Goal: Navigation & Orientation: Find specific page/section

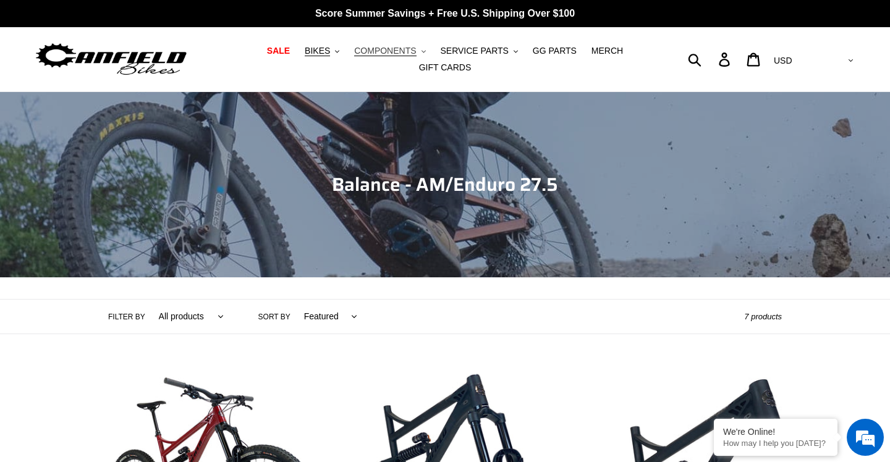
click at [394, 51] on span "COMPONENTS" at bounding box center [385, 51] width 62 height 11
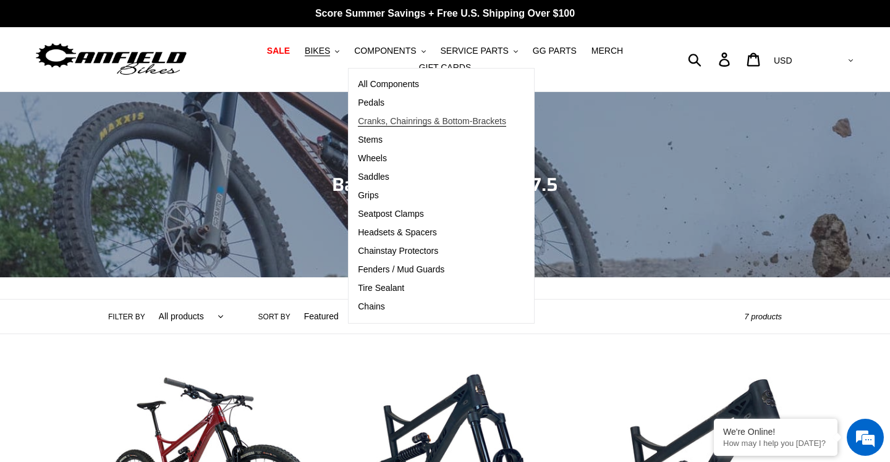
click at [387, 120] on span "Cranks, Chainrings & Bottom-Brackets" at bounding box center [432, 121] width 148 height 11
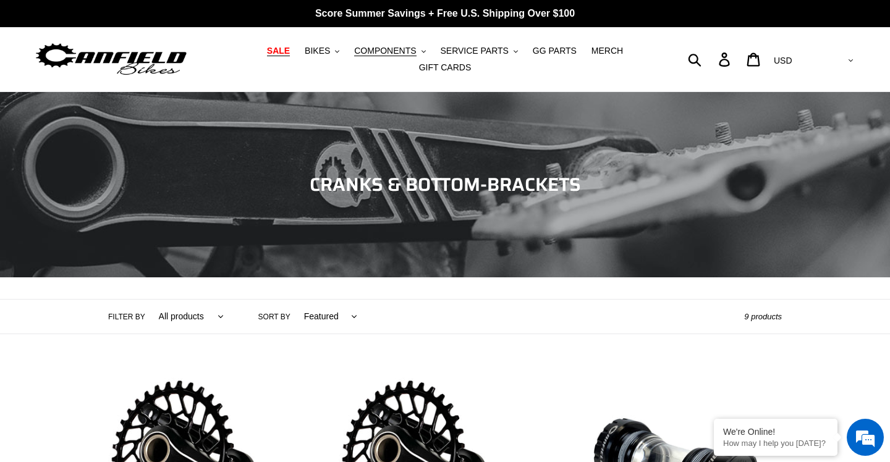
click at [282, 53] on span "SALE" at bounding box center [278, 51] width 23 height 11
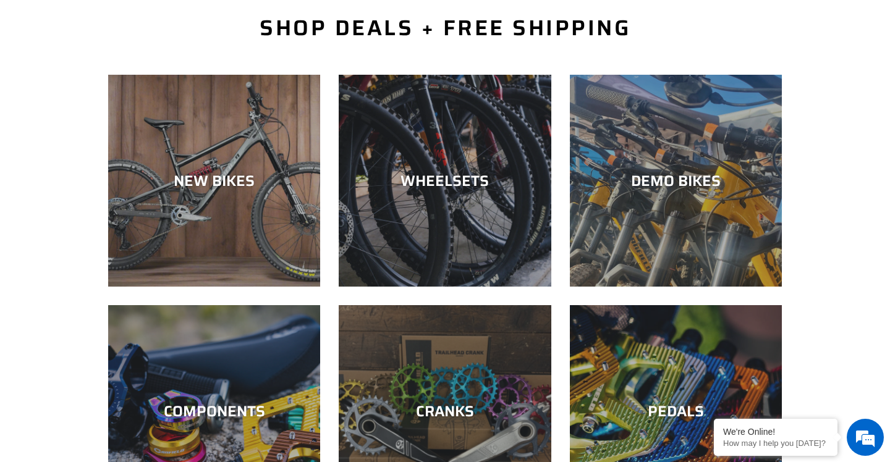
scroll to position [377, 0]
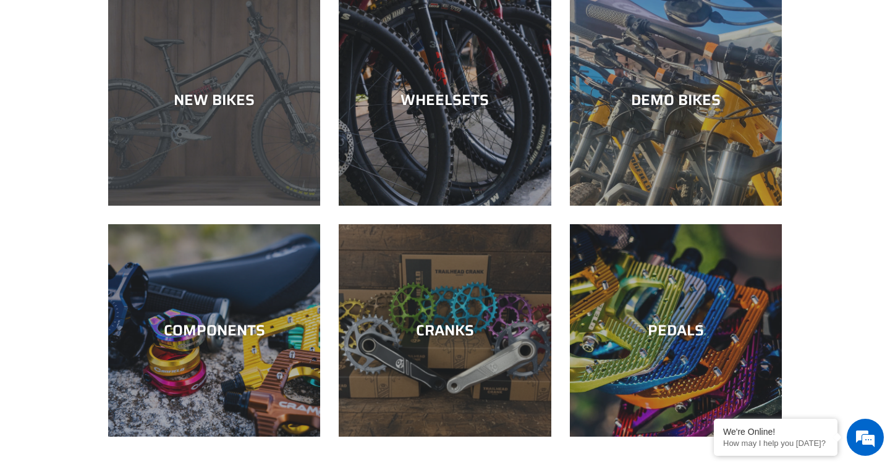
click at [253, 206] on div "NEW BIKES" at bounding box center [214, 206] width 212 height 0
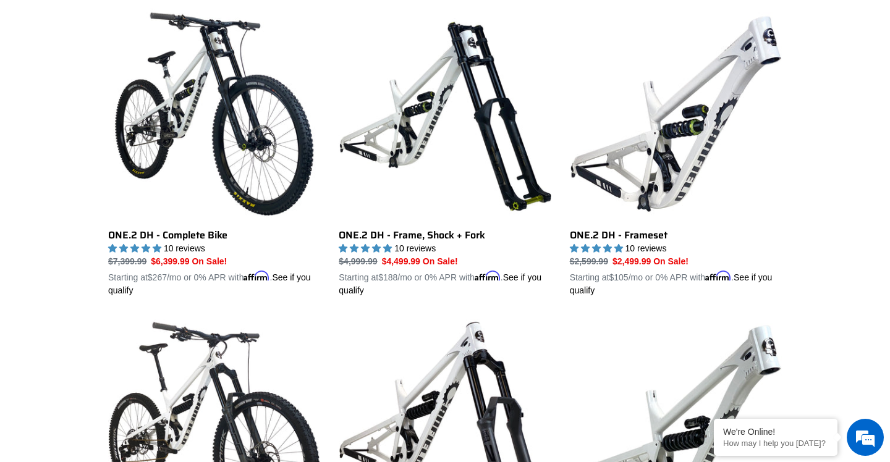
scroll to position [611, 0]
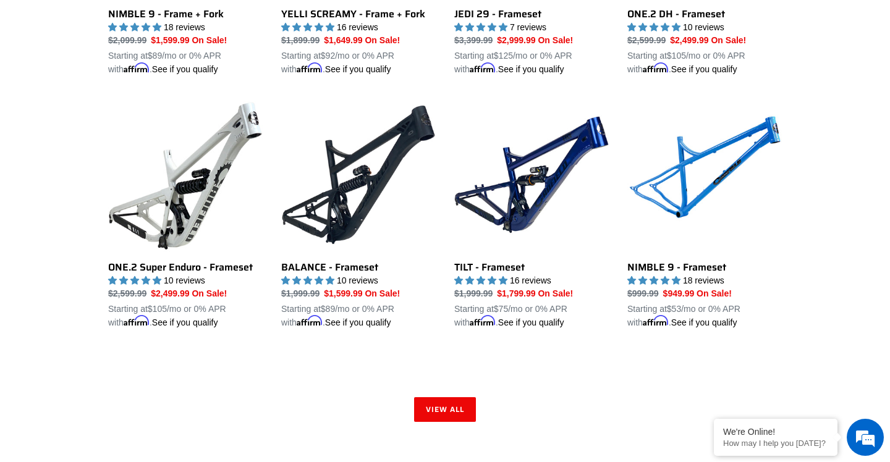
scroll to position [2069, 0]
